Goal: Navigation & Orientation: Find specific page/section

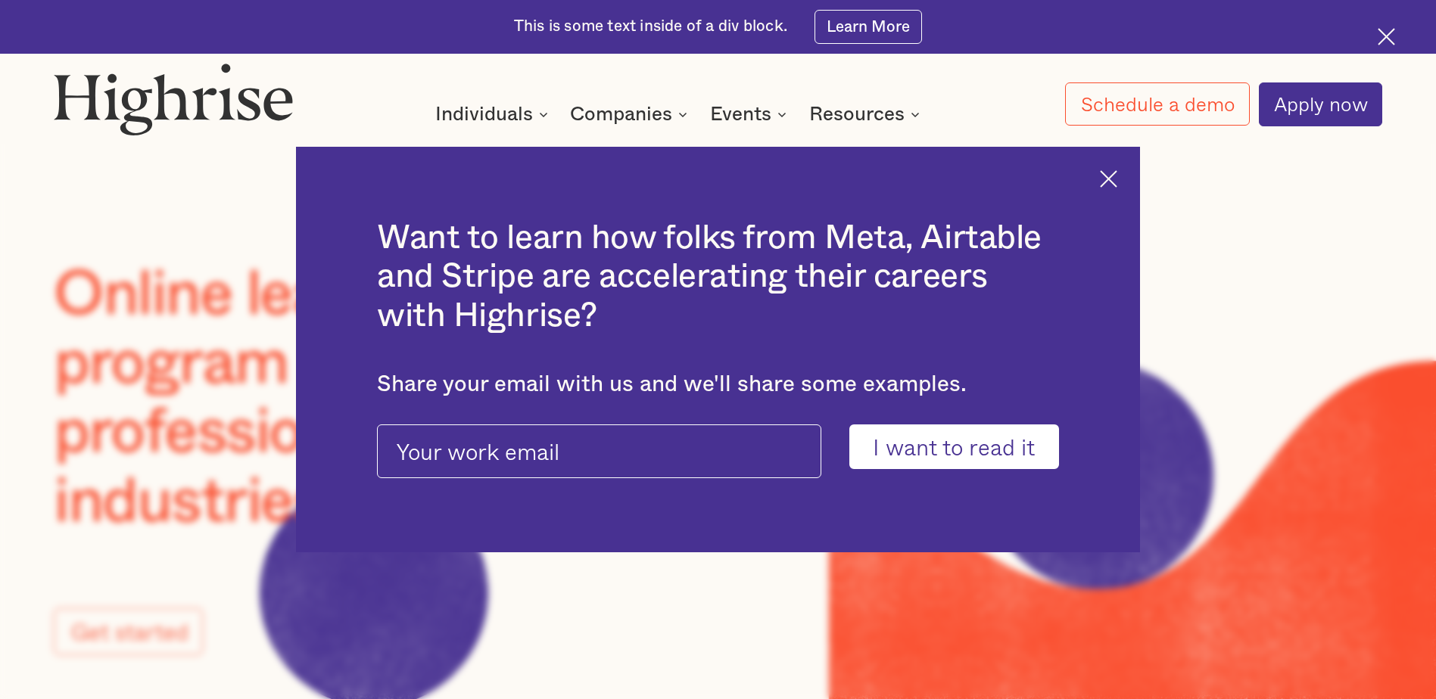
click at [1117, 178] on img at bounding box center [1108, 178] width 17 height 17
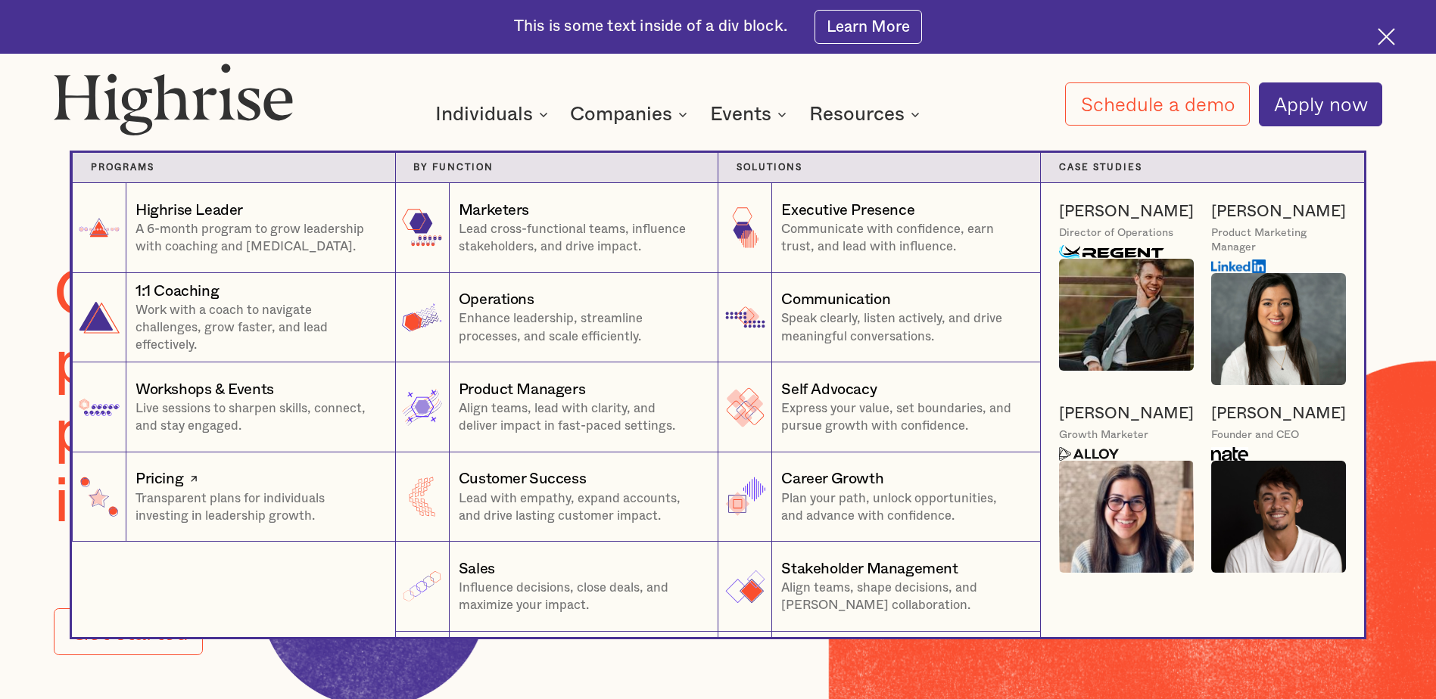
click at [163, 484] on div "Pricing" at bounding box center [159, 478] width 48 height 21
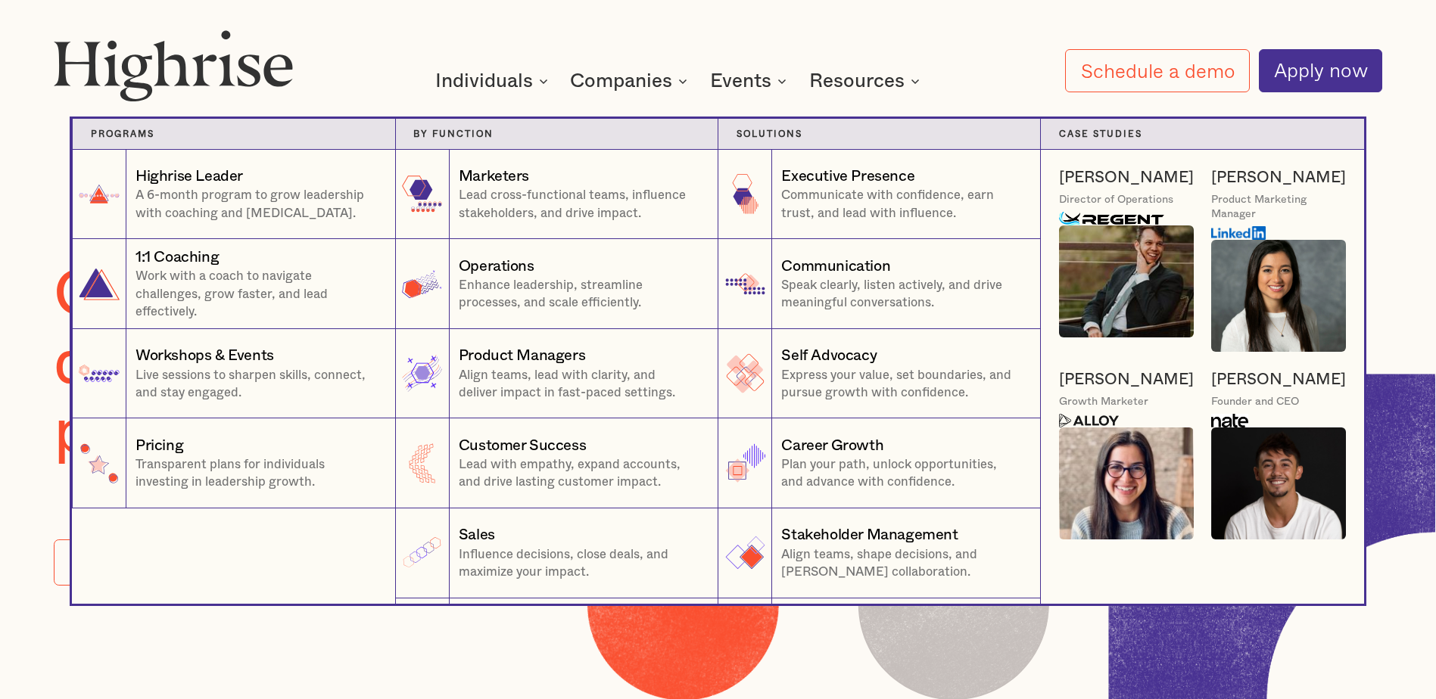
click at [1089, 385] on div "[PERSON_NAME]" at bounding box center [1126, 379] width 135 height 21
click at [1068, 428] on img at bounding box center [1089, 421] width 60 height 14
click at [1092, 423] on img at bounding box center [1089, 421] width 60 height 14
click at [1087, 375] on div "[PERSON_NAME]" at bounding box center [1126, 379] width 135 height 21
click at [1107, 464] on img at bounding box center [1126, 484] width 135 height 112
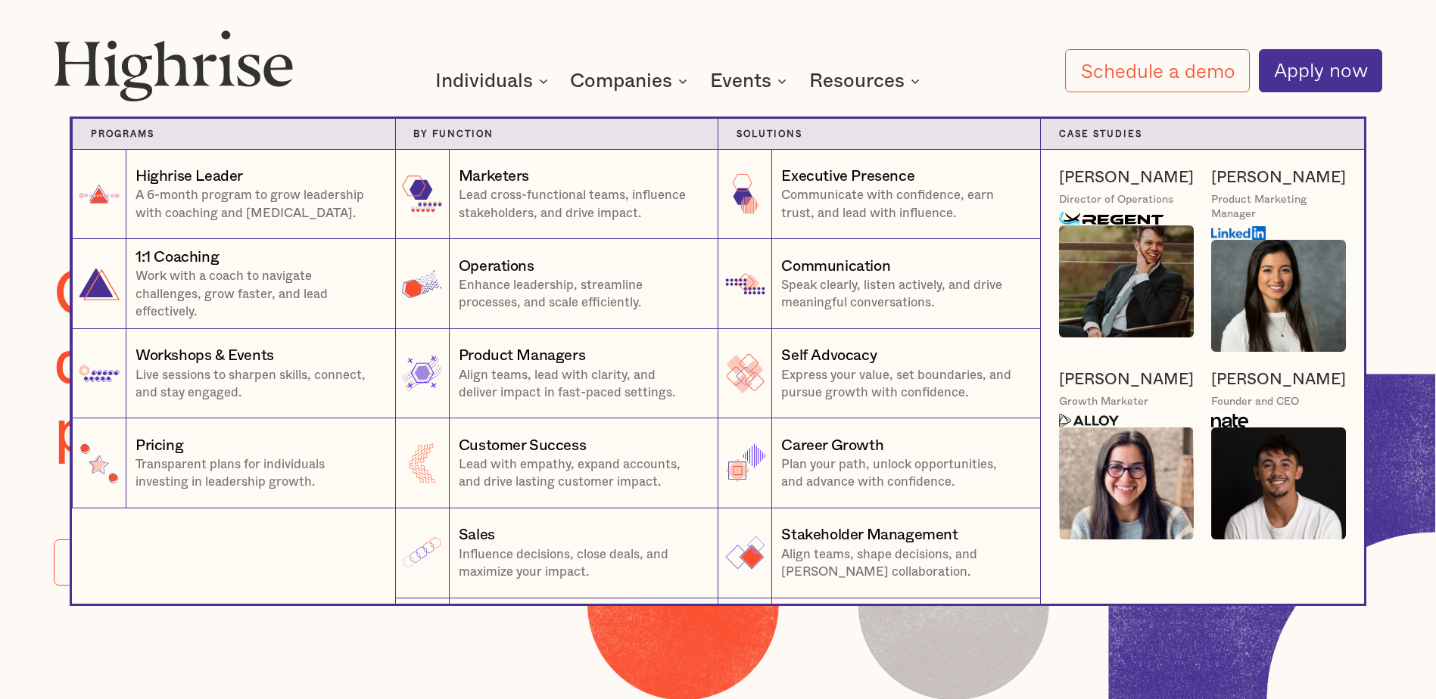
click at [1122, 487] on img at bounding box center [1126, 484] width 135 height 112
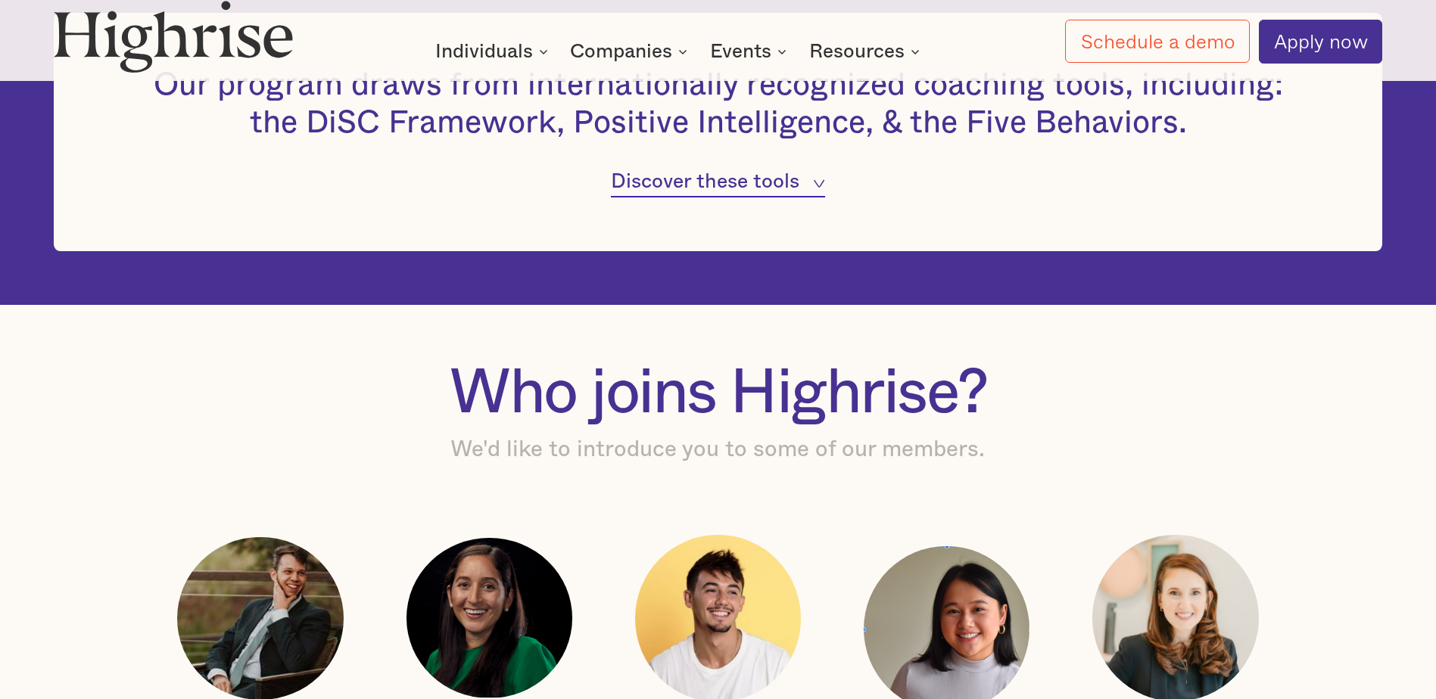
scroll to position [1741, 0]
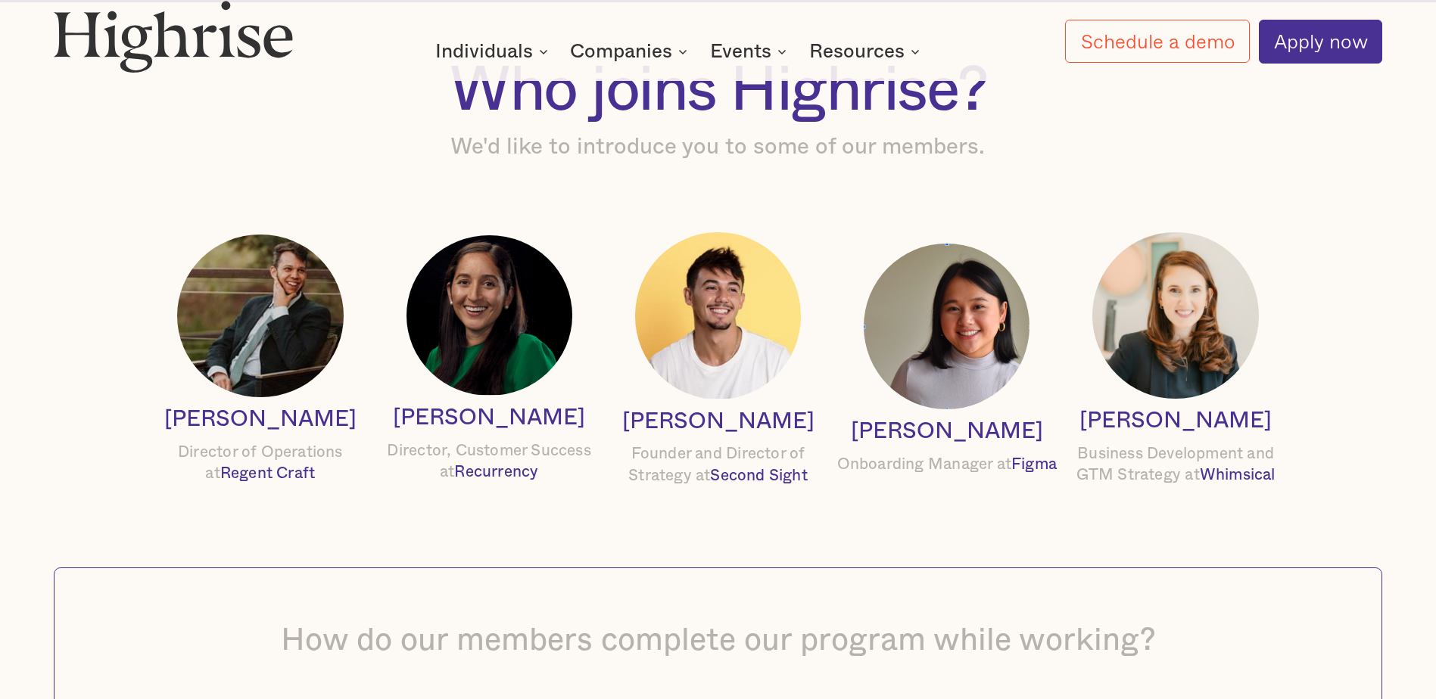
click at [524, 353] on img at bounding box center [489, 315] width 166 height 160
click at [514, 480] on span "Recurrency" at bounding box center [496, 472] width 84 height 16
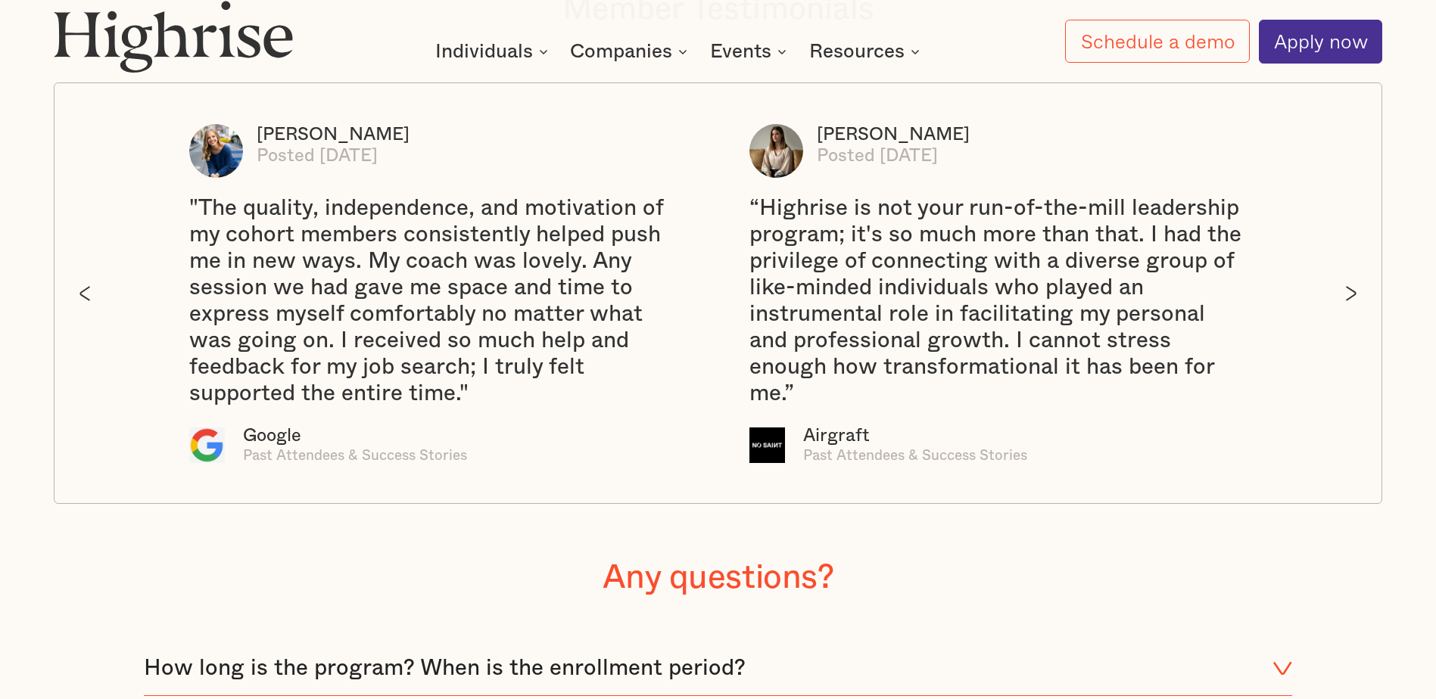
scroll to position [3330, 0]
